Goal: Task Accomplishment & Management: Manage account settings

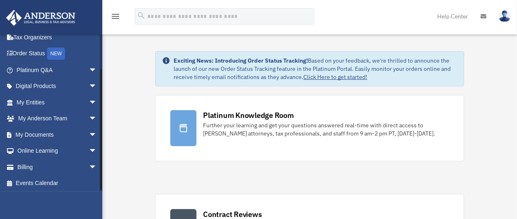
scroll to position [41, 0]
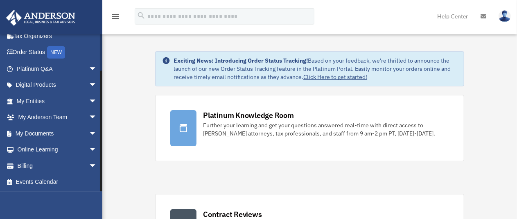
drag, startPoint x: 100, startPoint y: 151, endPoint x: 100, endPoint y: 198, distance: 46.3
click at [100, 198] on div "tcox@act-gc.com Sign Out tcox@act-gc.com Home Online Ordering Tax Organizers Or…" at bounding box center [51, 143] width 102 height 219
click at [32, 166] on link "Billing arrow_drop_down" at bounding box center [58, 166] width 104 height 16
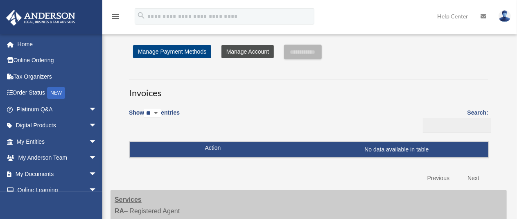
click at [248, 51] on link "Manage Account" at bounding box center [248, 51] width 52 height 13
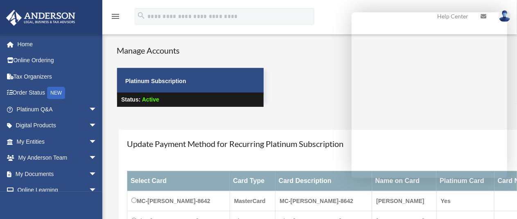
click at [511, 19] on link at bounding box center [505, 16] width 25 height 36
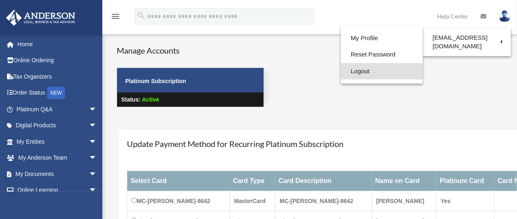
click at [365, 74] on link "Logout" at bounding box center [382, 71] width 82 height 17
